Goal: Communication & Community: Answer question/provide support

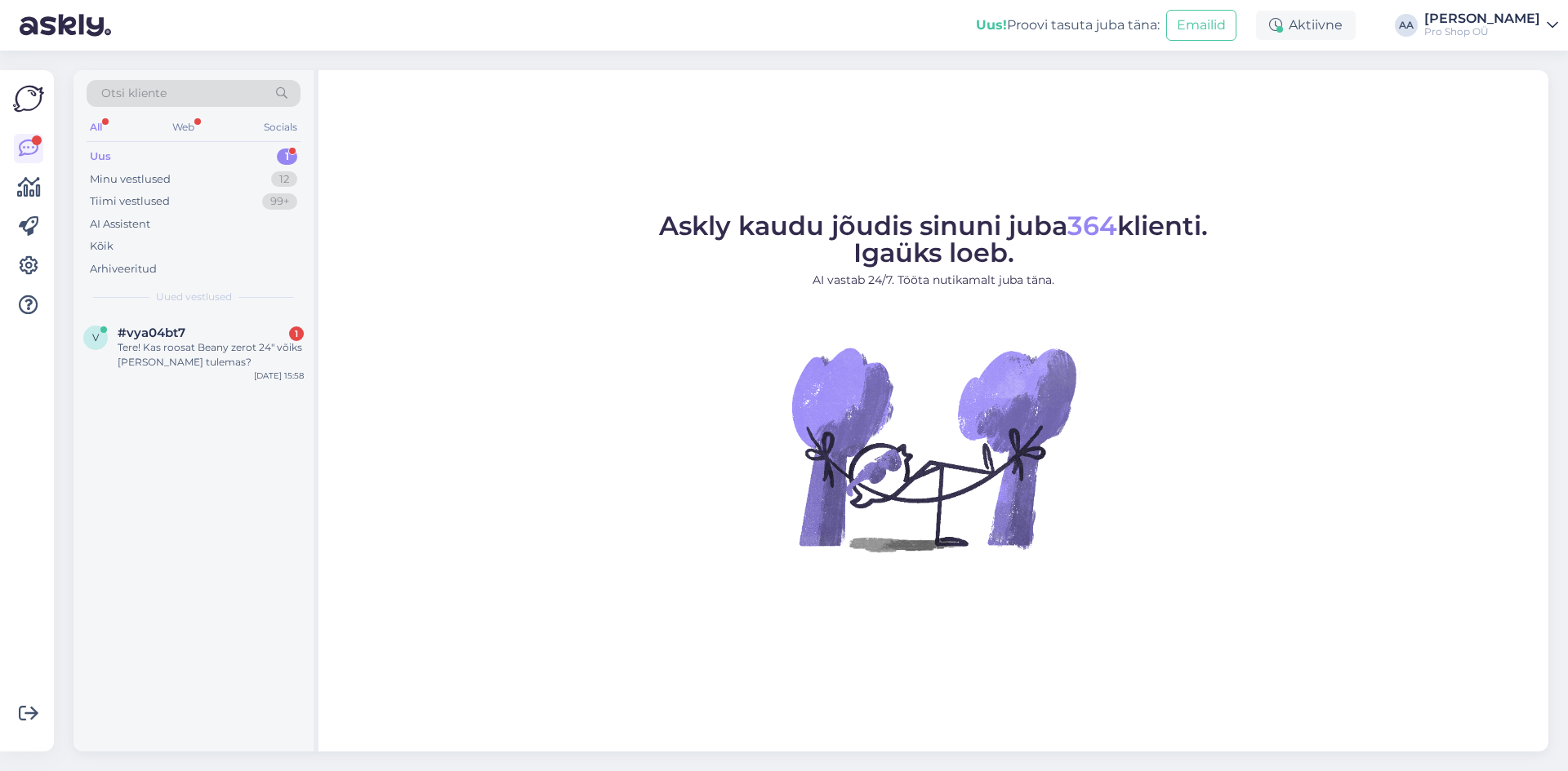
click at [95, 152] on div "Uus" at bounding box center [100, 157] width 21 height 17
click at [188, 332] on div "#vya04bt7 1" at bounding box center [211, 333] width 187 height 15
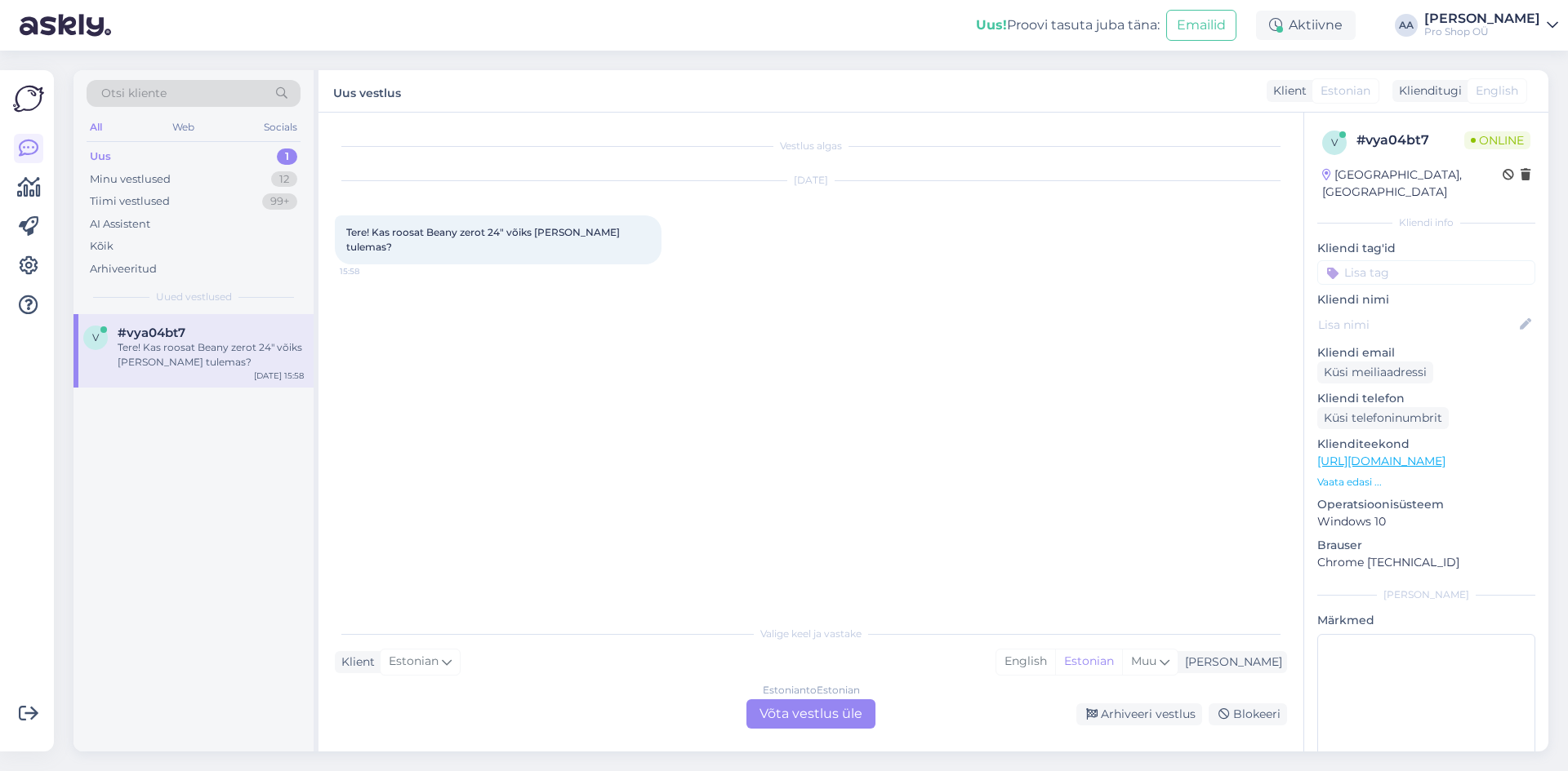
click at [832, 718] on div "Estonian to Estonian Võta vestlus üle" at bounding box center [810, 714] width 129 height 30
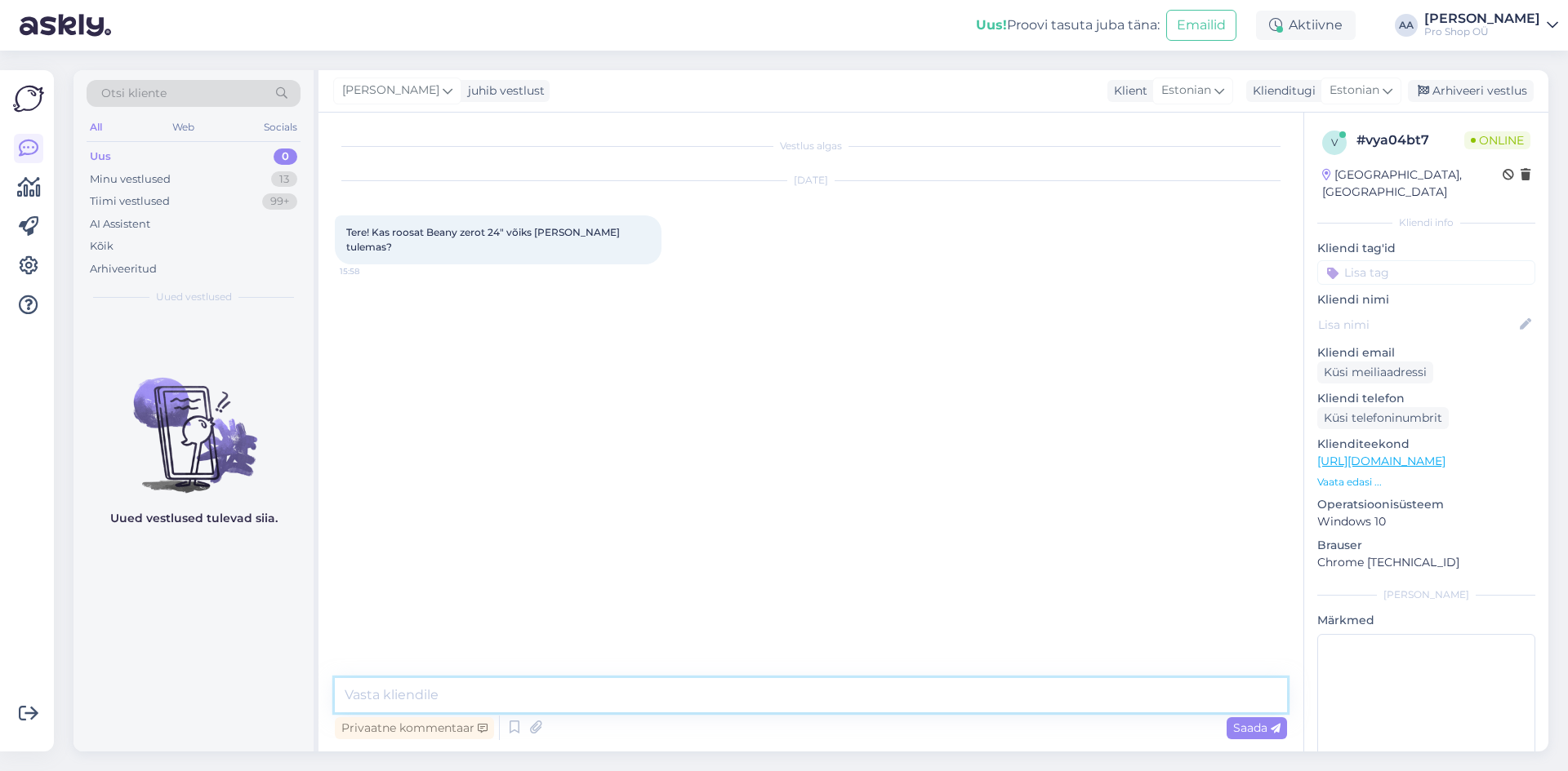
click at [501, 688] on textarea at bounding box center [811, 695] width 952 height 34
type textarea "Tere 24" mõõdus päris roosat kahjuks Beany valikus ei ole."
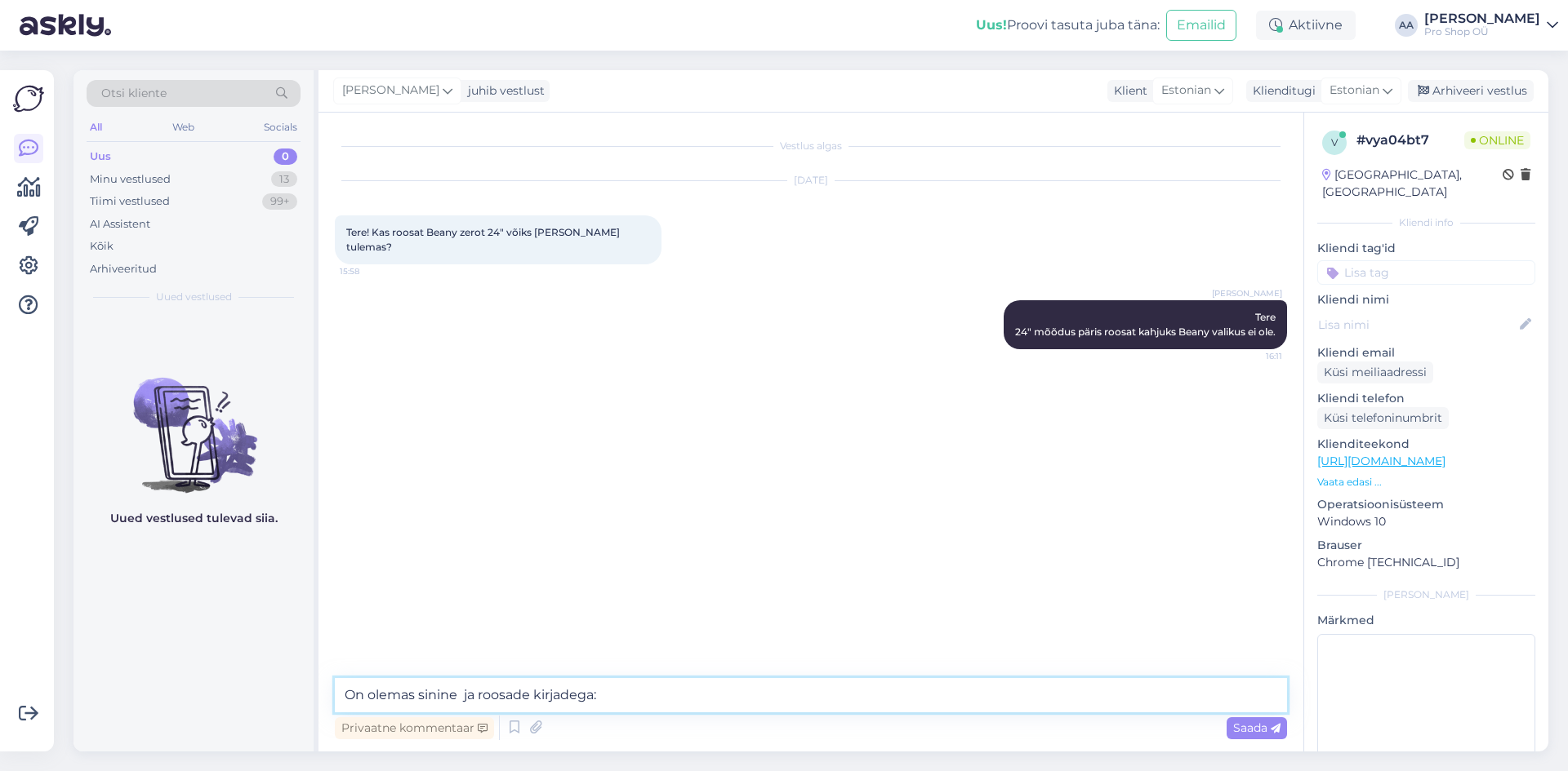
paste textarea "[URL][DOMAIN_NAME]"
type textarea "On olemas sinine ja roosade kirjadega: [URL][DOMAIN_NAME]"
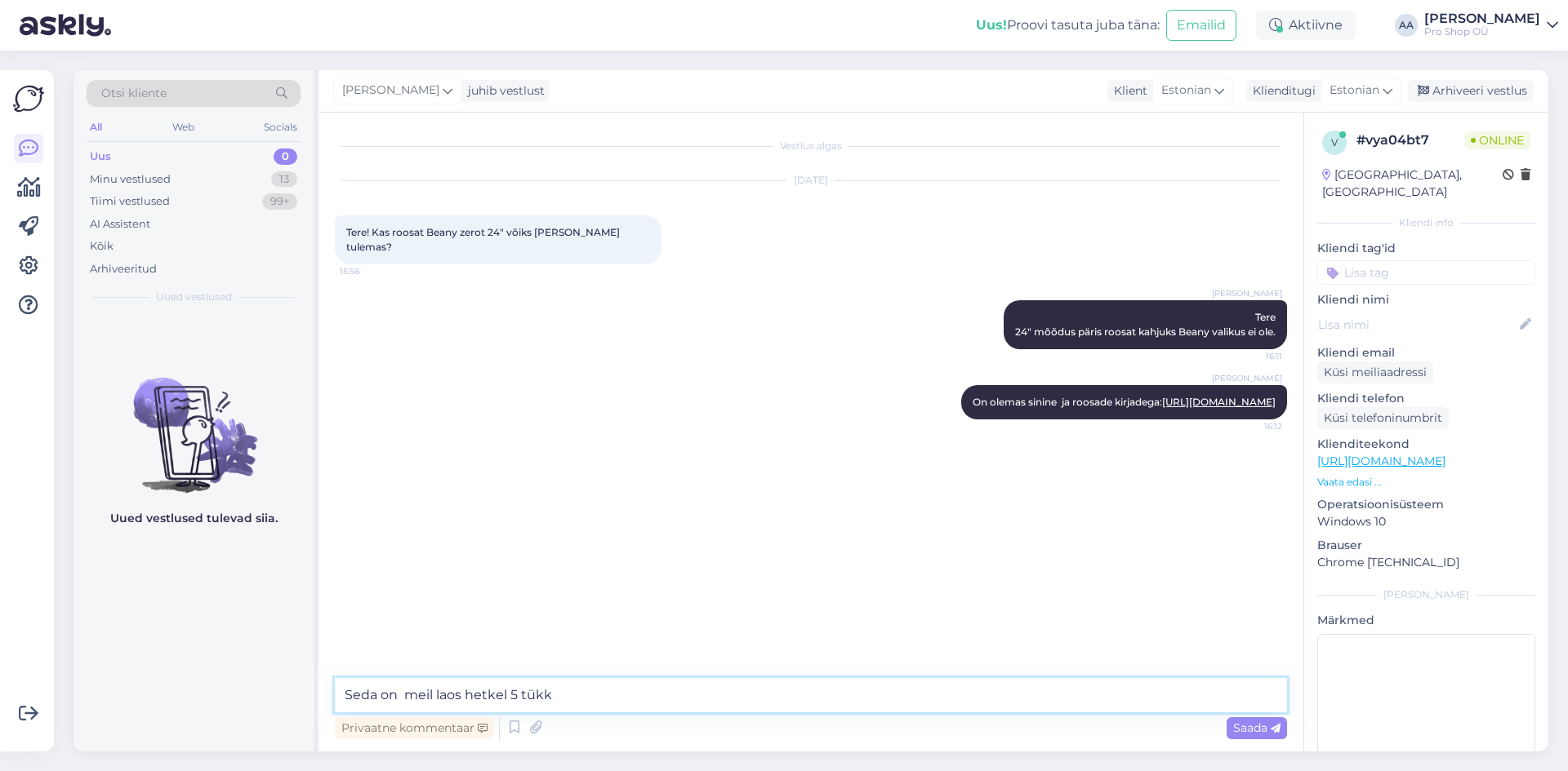
type textarea "Seda on meil laos hetkel 5 tükki"
type textarea "Ja tüdrukule igati sobilik värv"
